Goal: Task Accomplishment & Management: Use online tool/utility

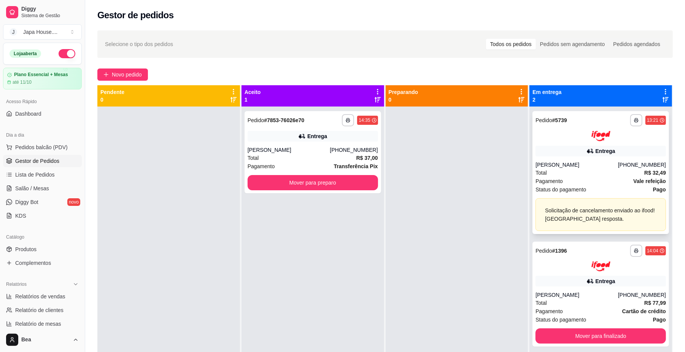
click at [591, 142] on div "**********" at bounding box center [600, 172] width 136 height 123
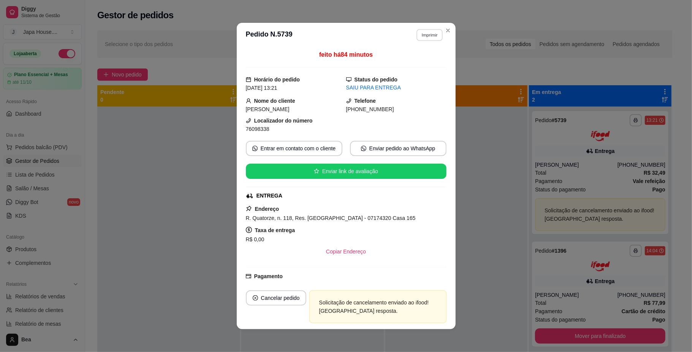
click at [428, 35] on button "Imprimir" at bounding box center [430, 35] width 26 height 12
click at [419, 75] on button "IMPRESSORA" at bounding box center [412, 77] width 53 height 12
click at [432, 36] on button "Imprimir" at bounding box center [430, 35] width 26 height 12
click at [420, 75] on button "IMPRESSORA" at bounding box center [412, 77] width 53 height 12
click at [417, 30] on button "Imprimir" at bounding box center [430, 35] width 26 height 12
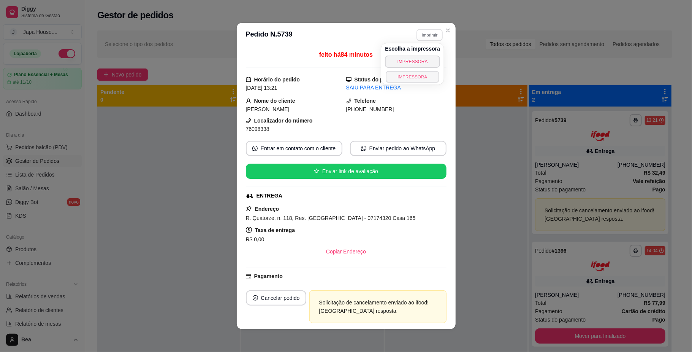
click at [417, 79] on button "IMPRESSORA" at bounding box center [412, 77] width 53 height 12
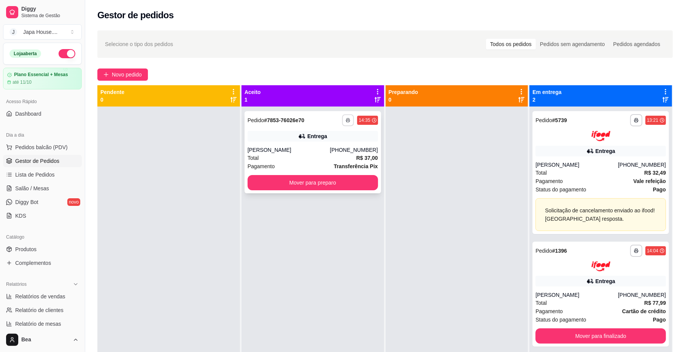
click at [346, 119] on icon "button" at bounding box center [348, 120] width 5 height 5
click at [338, 163] on button "IMPRESSORA" at bounding box center [324, 162] width 53 height 12
click at [347, 122] on rect "button" at bounding box center [348, 122] width 2 height 2
click at [337, 162] on button "IMPRESSORA" at bounding box center [324, 162] width 53 height 12
click at [346, 120] on icon "button" at bounding box center [348, 120] width 5 height 5
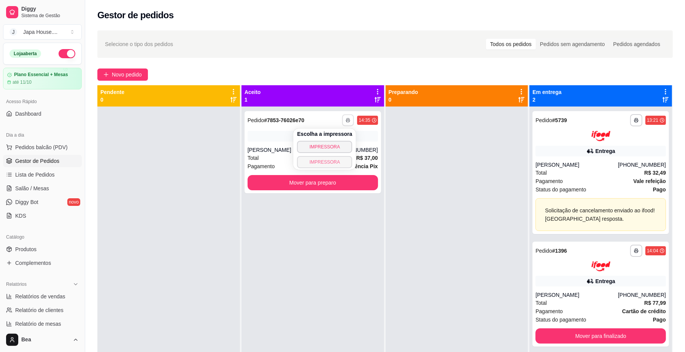
drag, startPoint x: 343, startPoint y: 155, endPoint x: 344, endPoint y: 163, distance: 8.2
click at [344, 163] on div "Escolha a impressora IMPRESSORA IMPRESSORA" at bounding box center [324, 148] width 63 height 41
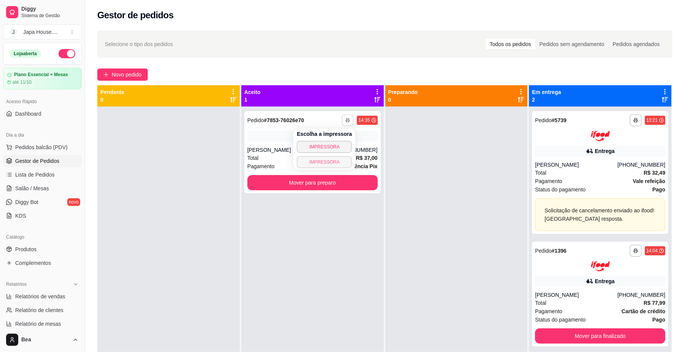
click at [344, 163] on button "IMPRESSORA" at bounding box center [324, 162] width 55 height 12
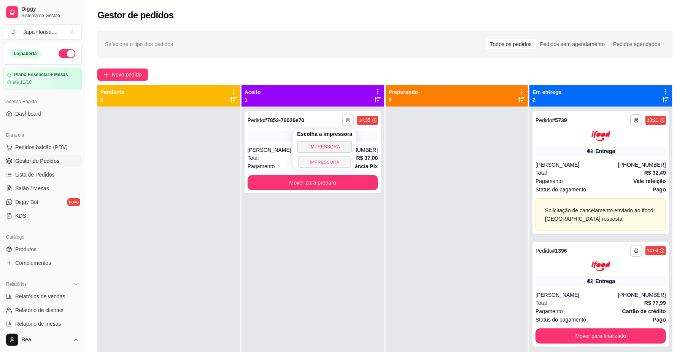
click at [308, 157] on button "IMPRESSORA" at bounding box center [324, 162] width 53 height 12
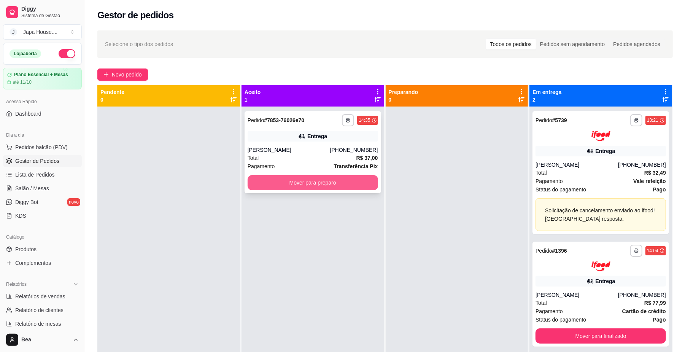
click at [322, 182] on button "Mover para preparo" at bounding box center [312, 182] width 130 height 15
